Goal: Use online tool/utility

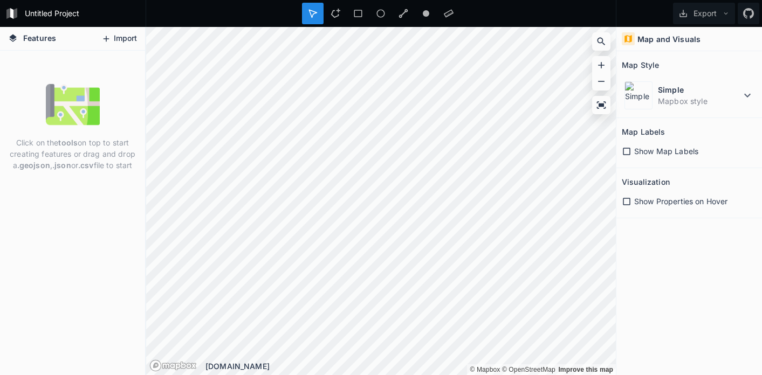
click at [116, 36] on button "Import" at bounding box center [119, 38] width 46 height 17
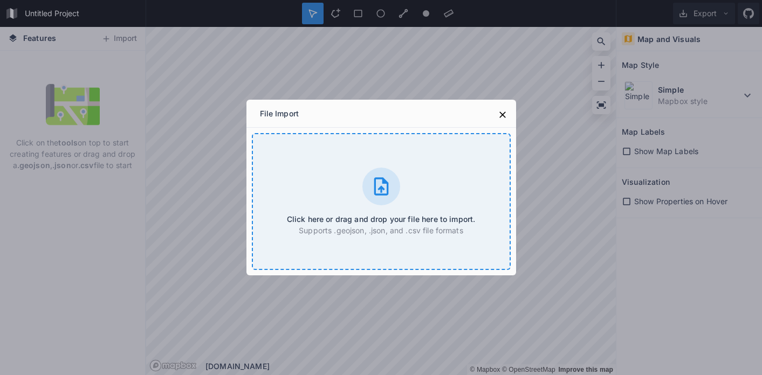
click at [358, 205] on div "Click here or drag and drop your file here to import. Supports .geojson, .json,…" at bounding box center [381, 201] width 259 height 137
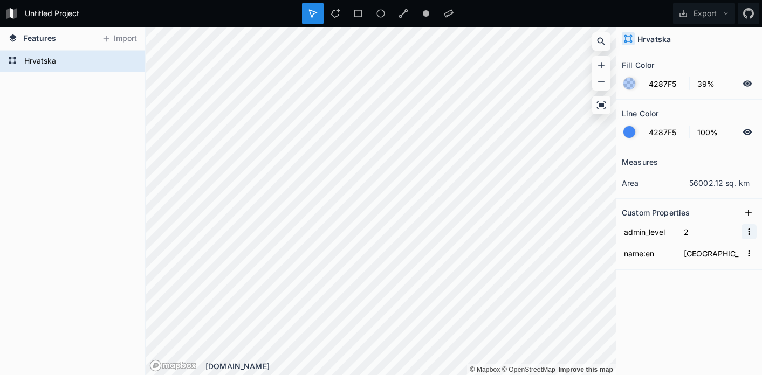
click at [749, 234] on icon "button" at bounding box center [749, 232] width 10 height 10
click at [721, 226] on input "2" at bounding box center [711, 232] width 60 height 16
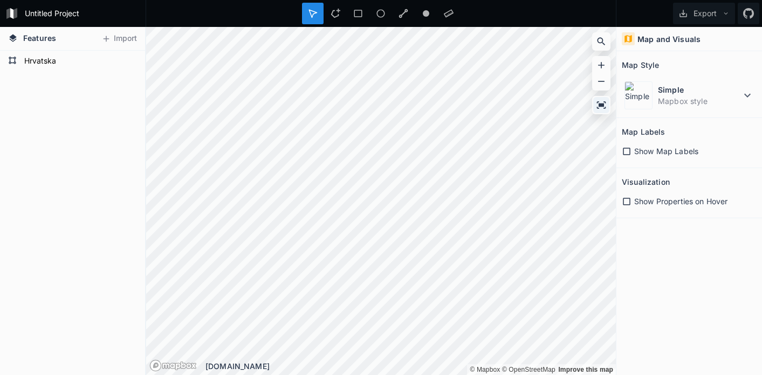
click at [600, 105] on icon at bounding box center [601, 104] width 9 height 7
click at [56, 58] on form "Hrvatska" at bounding box center [71, 61] width 101 height 16
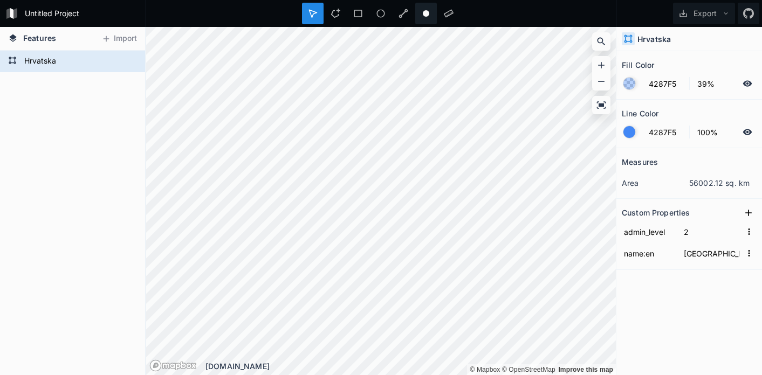
click at [426, 17] on icon at bounding box center [426, 14] width 10 height 10
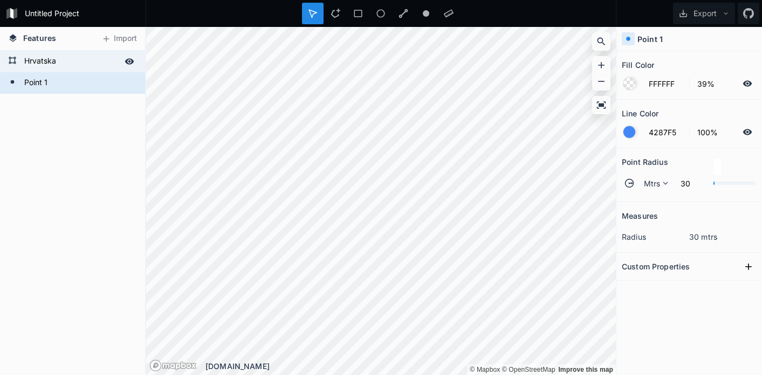
click at [105, 66] on form "Hrvatska" at bounding box center [71, 61] width 101 height 16
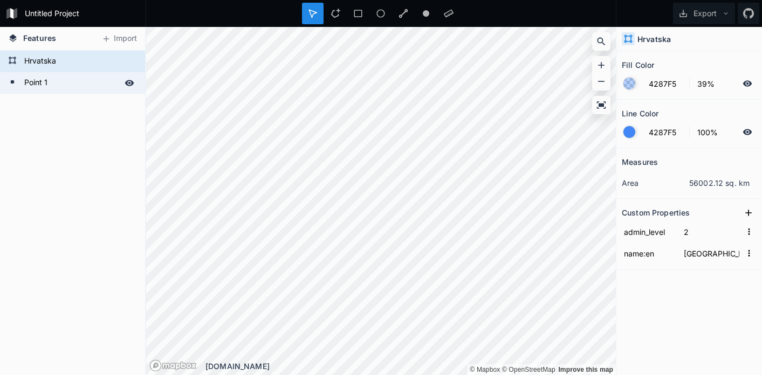
click at [101, 79] on form "Point 1" at bounding box center [71, 83] width 101 height 16
type input "FFFFFF"
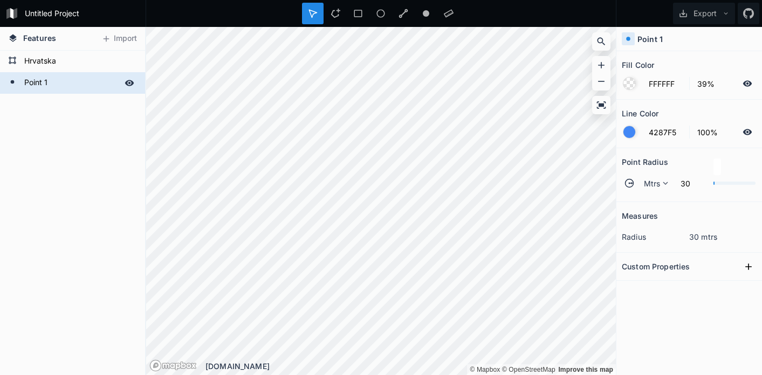
click at [130, 84] on icon at bounding box center [130, 83] width 10 height 10
click at [130, 84] on icon at bounding box center [129, 83] width 9 height 8
click at [126, 102] on icon at bounding box center [125, 103] width 10 height 10
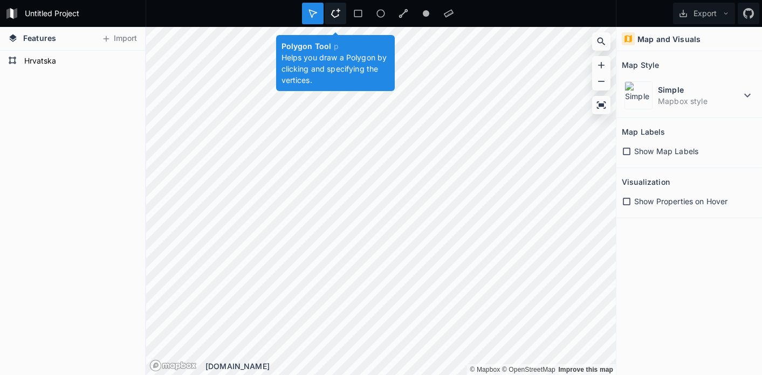
click at [335, 16] on icon at bounding box center [334, 13] width 9 height 9
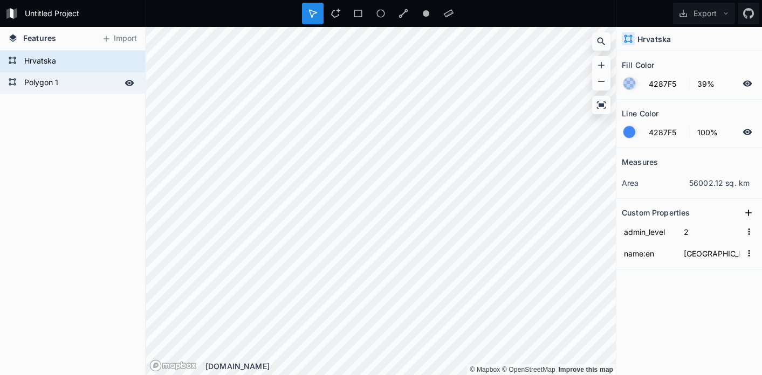
click at [48, 84] on form "Polygon 1" at bounding box center [71, 83] width 101 height 16
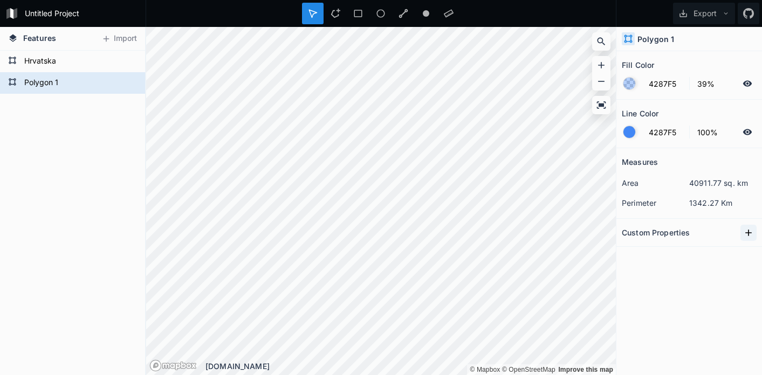
click at [748, 234] on icon at bounding box center [748, 233] width 6 height 6
click at [601, 106] on icon at bounding box center [601, 104] width 9 height 7
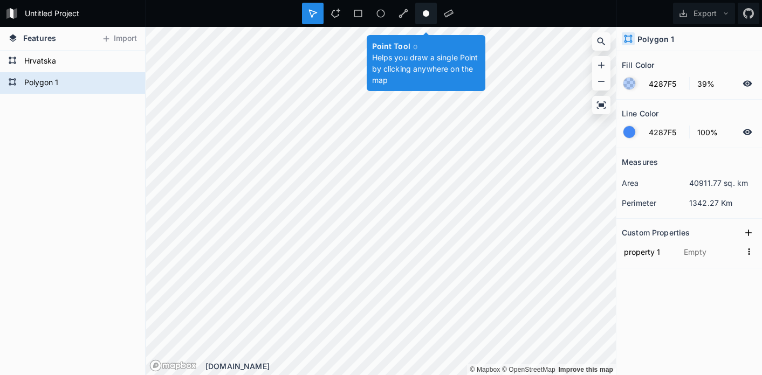
click at [424, 15] on circle at bounding box center [426, 13] width 6 height 6
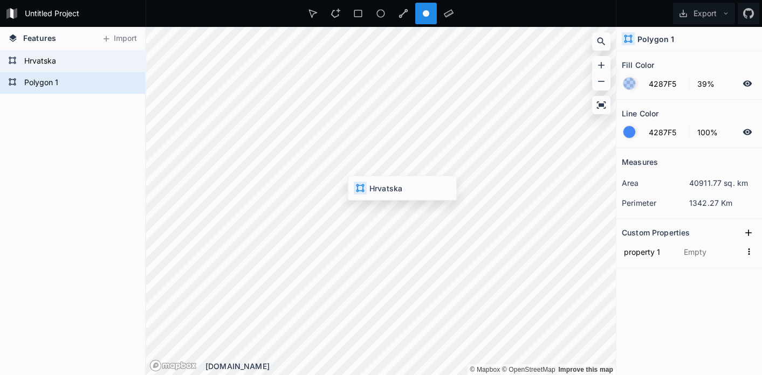
type input "FFFFFF"
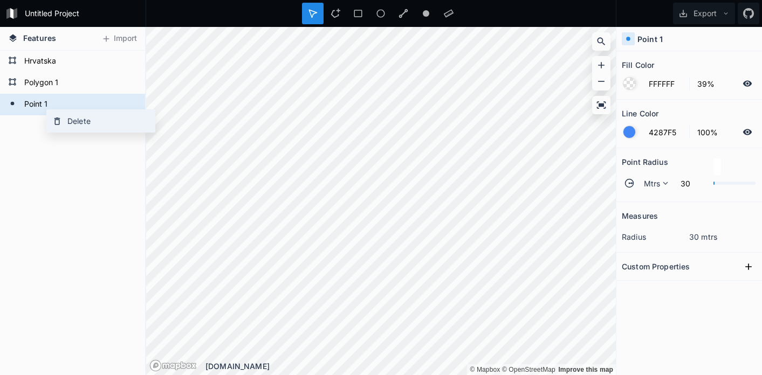
click at [60, 123] on icon at bounding box center [57, 121] width 10 height 10
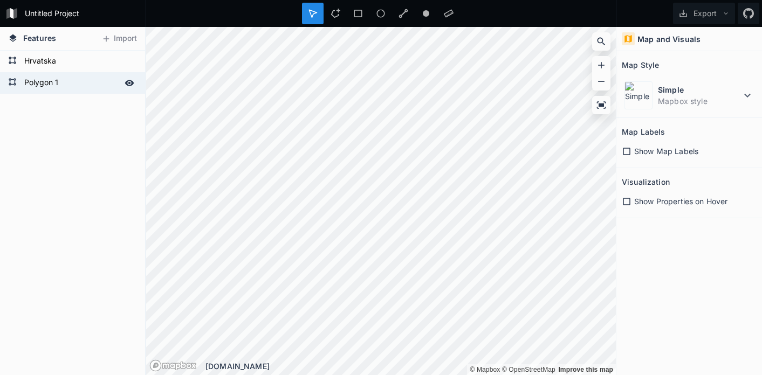
click at [39, 85] on form "Polygon 1" at bounding box center [71, 83] width 101 height 16
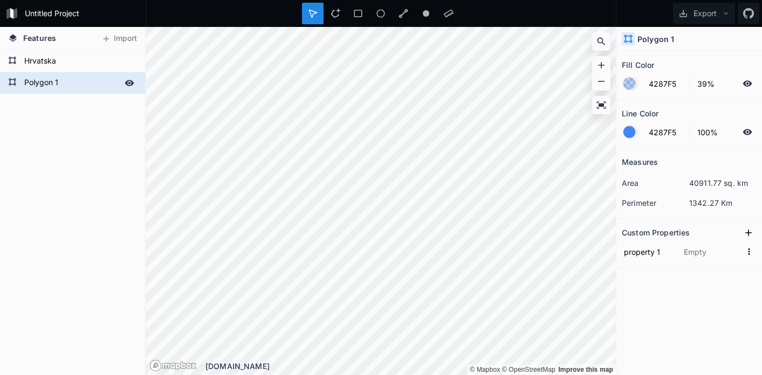
click at [39, 85] on form "Polygon 1" at bounding box center [71, 83] width 101 height 16
click at [39, 85] on input "Polygon 1" at bounding box center [71, 82] width 101 height 15
